Goal: Task Accomplishment & Management: Manage account settings

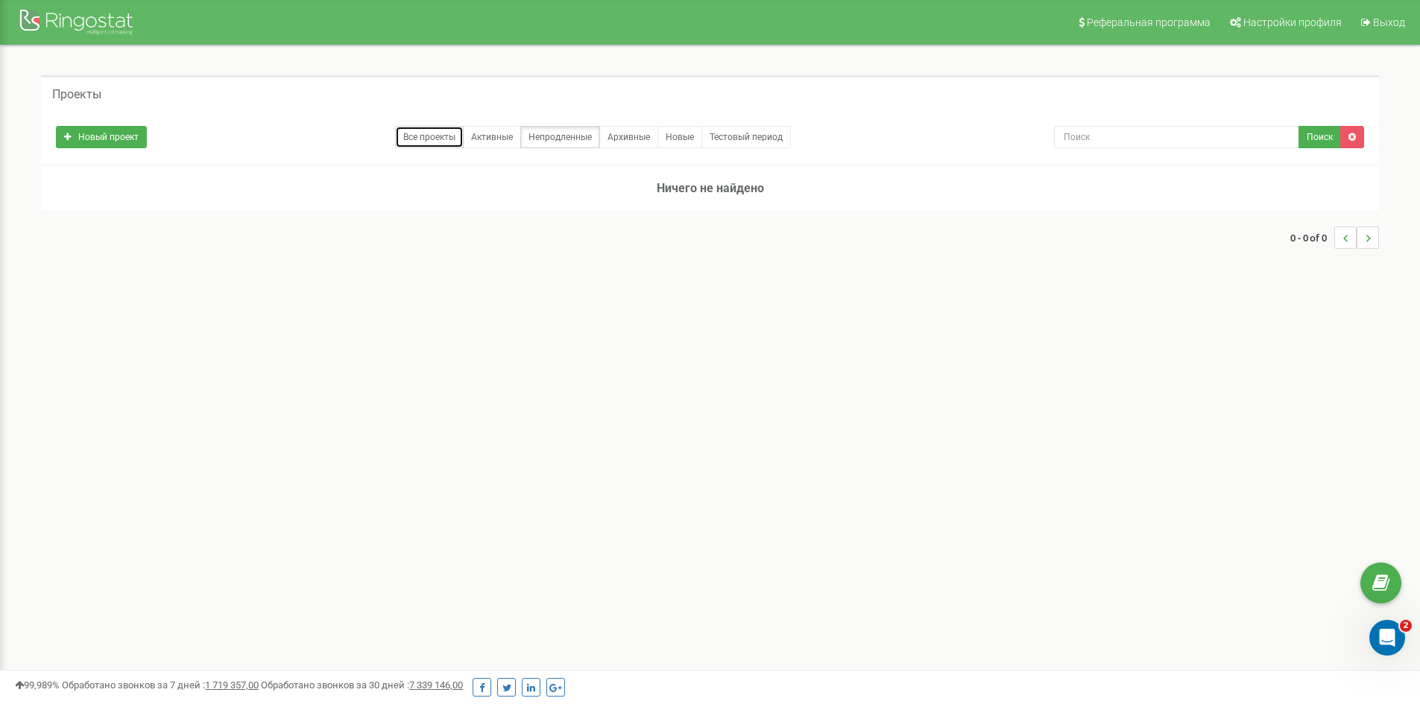
click at [443, 134] on link "Все проекты" at bounding box center [429, 137] width 69 height 22
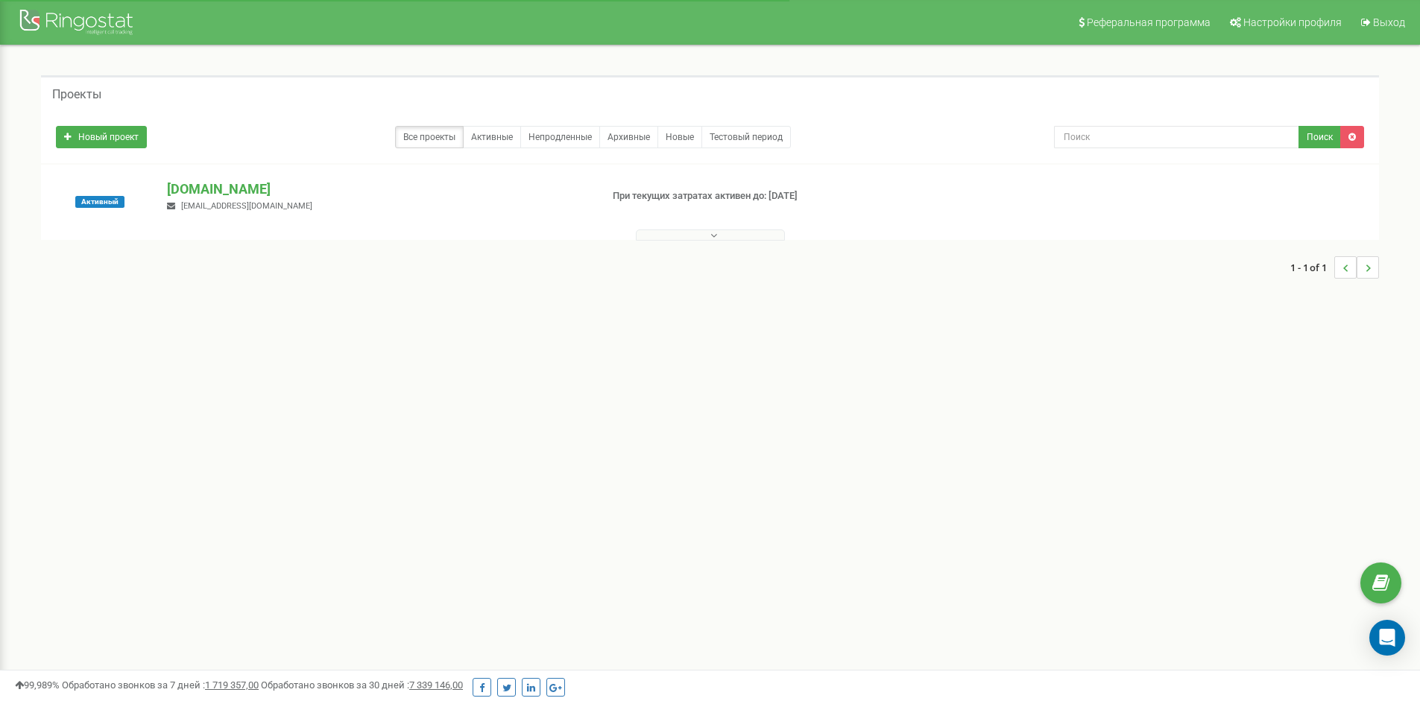
click at [673, 235] on button at bounding box center [710, 235] width 149 height 11
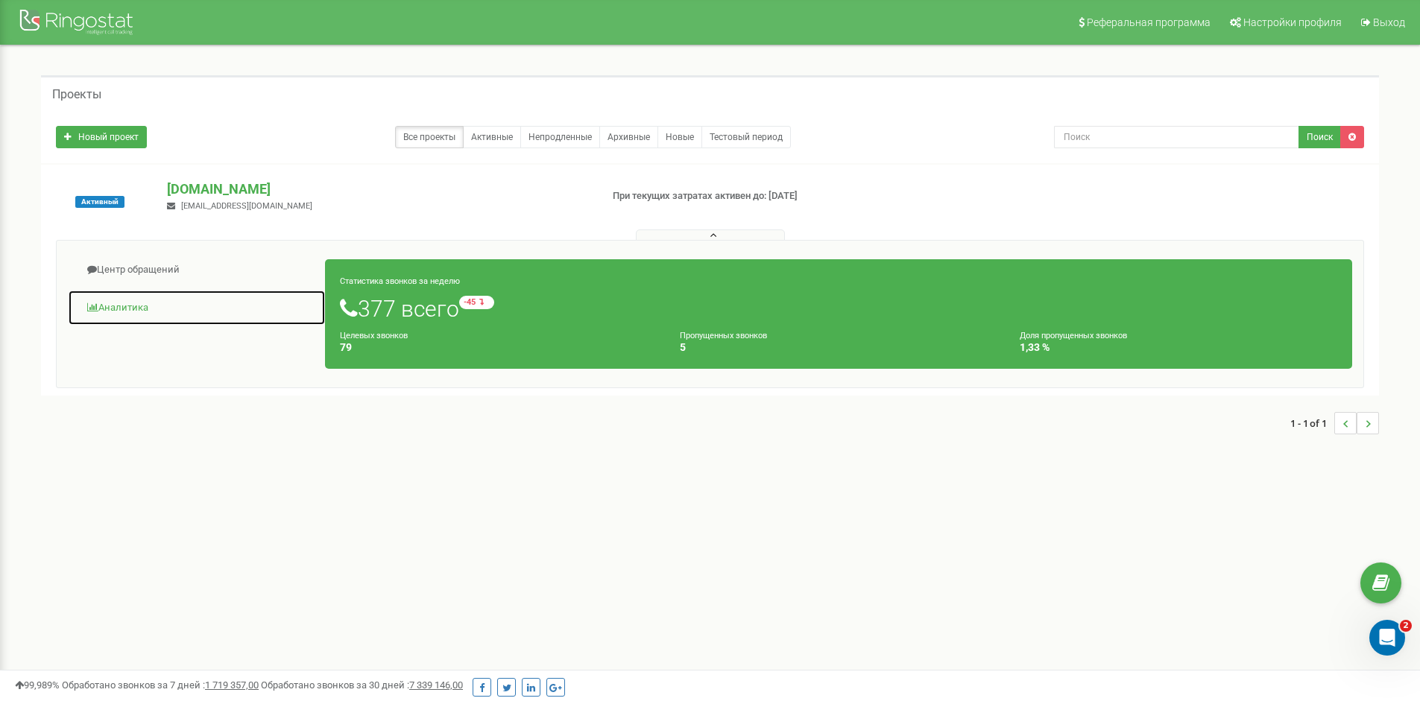
click at [138, 303] on link "Аналитика" at bounding box center [197, 308] width 258 height 37
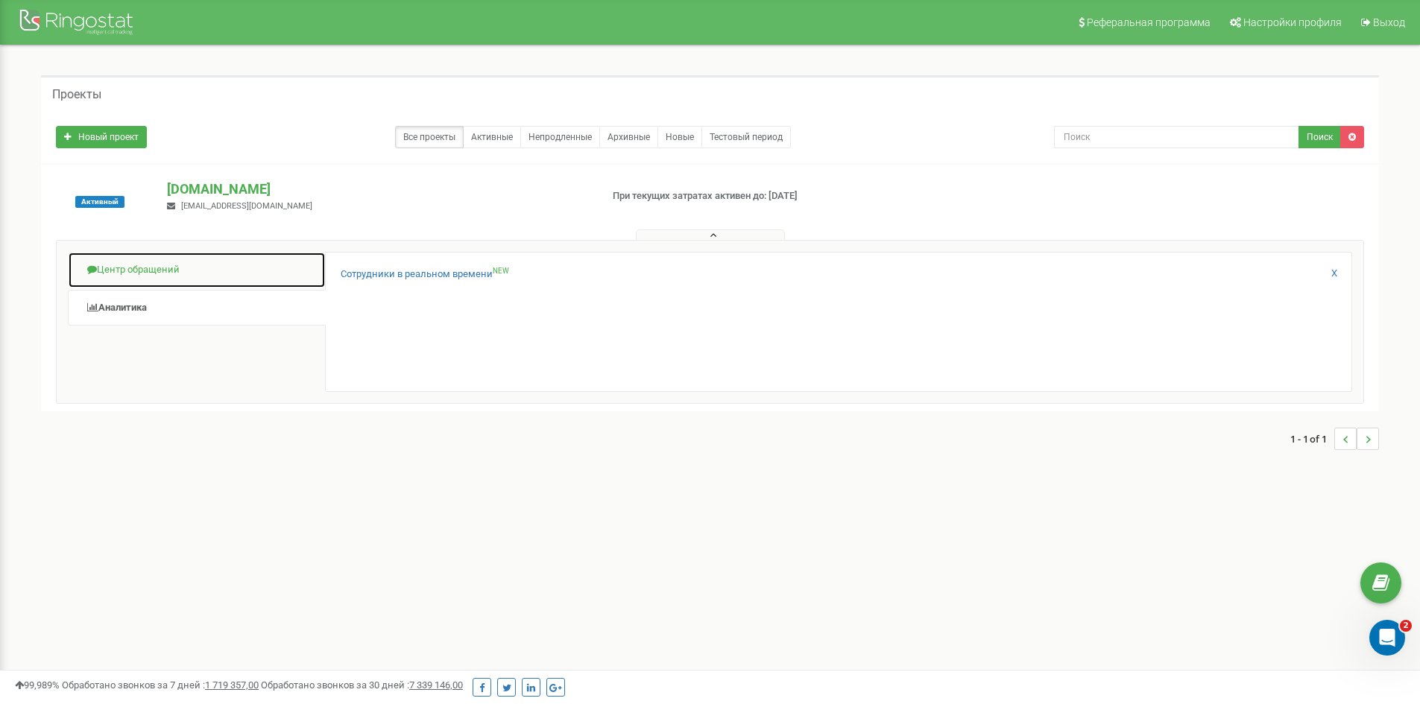
click at [155, 270] on link "Центр обращений" at bounding box center [197, 270] width 258 height 37
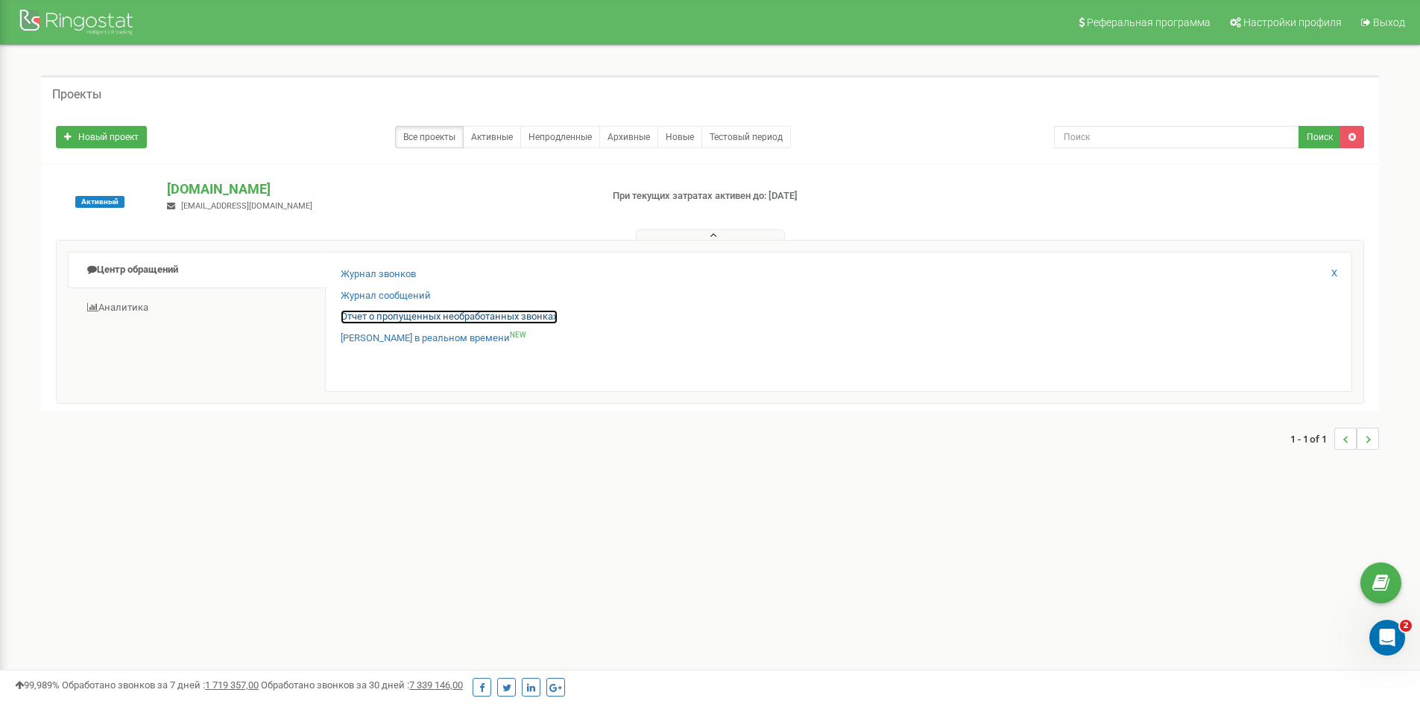
click at [407, 312] on link "Отчет о пропущенных необработанных звонках" at bounding box center [449, 317] width 217 height 14
